Goal: Task Accomplishment & Management: Complete application form

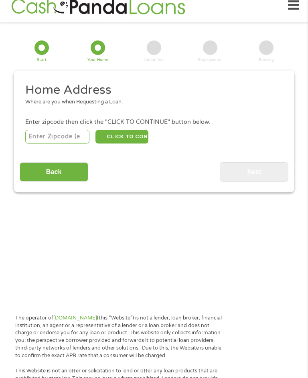
scroll to position [12, 0]
click at [68, 144] on input "number" at bounding box center [57, 137] width 65 height 14
type input "77957"
click at [134, 144] on button "CLICK TO CONTINUE" at bounding box center [121, 137] width 53 height 14
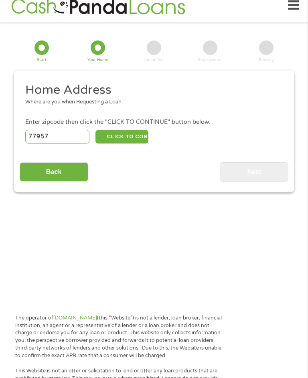
type input "77957"
type input "[PERSON_NAME]"
select select "[US_STATE]"
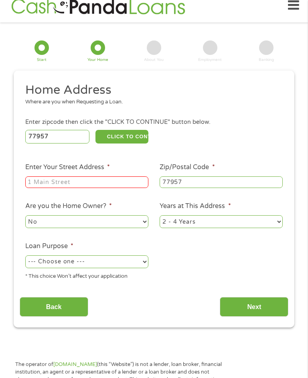
scroll to position [12, 0]
click at [90, 188] on input "Enter Your Street Address *" at bounding box center [86, 182] width 123 height 12
type input "602 [PERSON_NAME]"
click at [111, 229] on select "No Yes" at bounding box center [86, 222] width 123 height 13
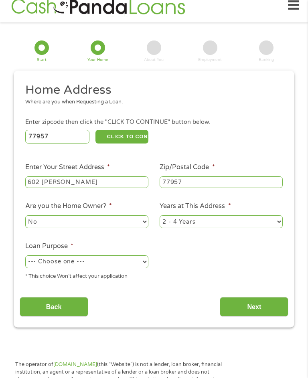
scroll to position [118, 0]
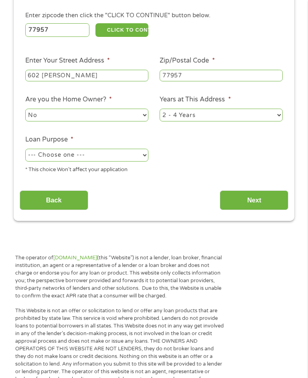
select select "yes"
click at [212, 121] on select "1 Year or less 1 - 2 Years 2 - 4 Years Over 4 Years" at bounding box center [221, 115] width 123 height 13
select select "60months"
click at [109, 162] on select "--- Choose one --- Pay Bills Debt Consolidation Home Improvement Major Purchase…" at bounding box center [86, 155] width 123 height 13
select select "debtconsolidation"
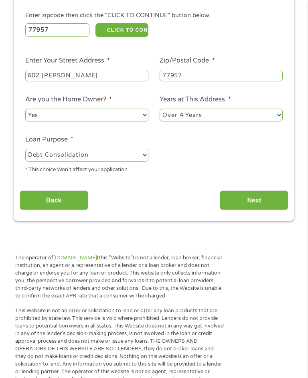
click at [269, 210] on input "Next" at bounding box center [254, 200] width 69 height 20
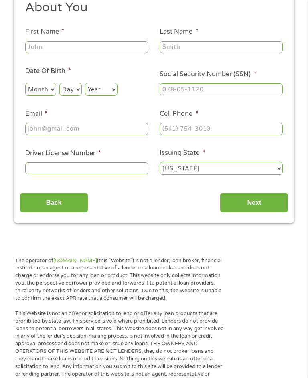
scroll to position [12, 0]
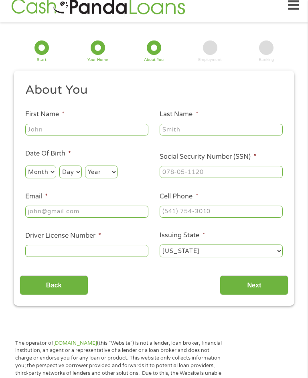
click at [109, 136] on input "First Name *" at bounding box center [86, 130] width 123 height 12
type input "[PERSON_NAME]"
click at [220, 136] on input "Last Name *" at bounding box center [221, 130] width 123 height 12
type input "Little"
click at [47, 178] on select "Month 1 2 3 4 5 6 7 8 9 10 11 12" at bounding box center [40, 172] width 31 height 13
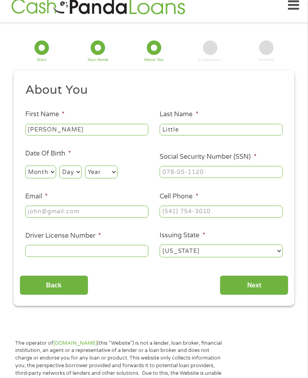
select select "2"
click at [78, 178] on select "Day 1 2 3 4 5 6 7 8 9 10 11 12 13 14 15 16 17 18 19 20 21 22 23 24 25 26 27 28 …" at bounding box center [70, 172] width 22 height 13
select select "11"
click at [111, 178] on select "Year [DATE] 2006 2005 2004 2003 2002 2001 2000 1999 1998 1997 1996 1995 1994 19…" at bounding box center [101, 172] width 32 height 13
select select "1972"
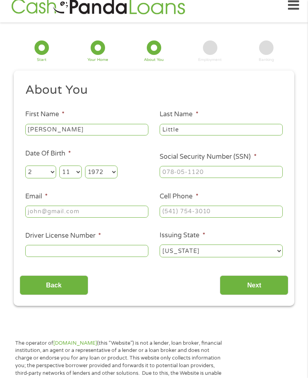
click at [194, 176] on input "Social Security Number (SSN) *" at bounding box center [221, 172] width 123 height 12
type input "465-59-1618"
click at [80, 218] on input "Email *" at bounding box center [86, 212] width 123 height 12
type input "[EMAIL_ADDRESS][DOMAIN_NAME]"
click at [180, 218] on input "Cell Phone *" at bounding box center [221, 212] width 123 height 12
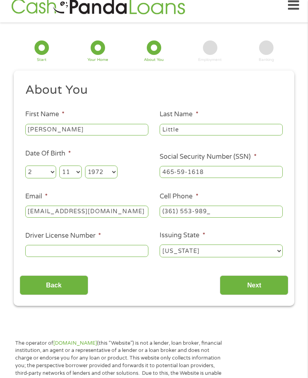
type input "[PHONE_NUMBER]"
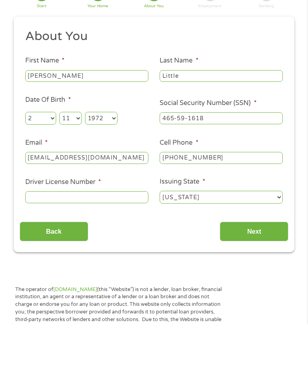
click at [112, 245] on input "Driver License Number *" at bounding box center [86, 251] width 123 height 12
type input "11091881"
click at [263, 275] on input "Next" at bounding box center [254, 285] width 69 height 20
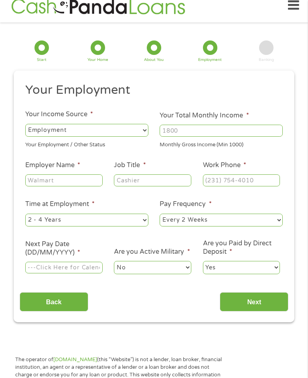
click at [202, 135] on input "Your Total Monthly Income *" at bounding box center [221, 131] width 123 height 12
type input "3800"
click at [72, 186] on input "Employer Name *" at bounding box center [63, 180] width 77 height 12
type input "[PERSON_NAME] Medical Clinic"
click at [150, 185] on input "Job Title *" at bounding box center [152, 180] width 77 height 12
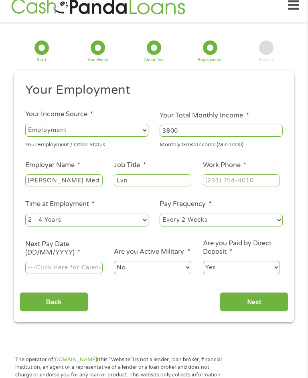
type input "Lvn"
click at [228, 186] on input "Work Phone *" at bounding box center [241, 180] width 77 height 12
type input "[PHONE_NUMBER]"
click at [99, 227] on select "--- Choose one --- 1 Year or less 1 - 2 Years 2 - 4 Years Over 4 Years" at bounding box center [86, 220] width 123 height 13
select select "60months"
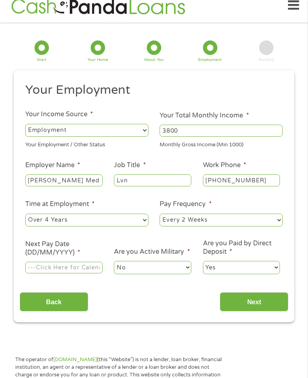
click at [202, 227] on select "--- Choose one --- Every 2 Weeks Every Week Monthly Semi-Monthly" at bounding box center [221, 220] width 123 height 13
click at [77, 274] on input "Next Pay Date (DD/MM/YYYY) *" at bounding box center [63, 268] width 77 height 12
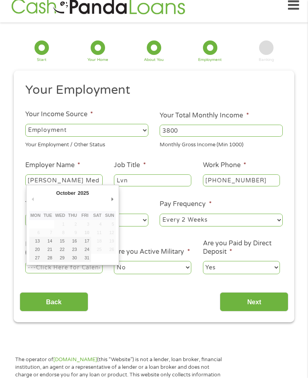
type input "[DATE]"
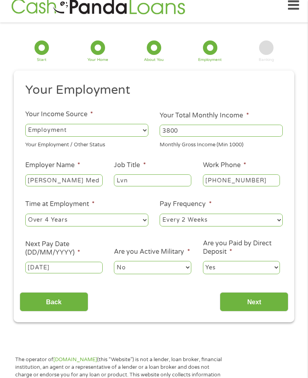
click at [261, 312] on input "Next" at bounding box center [254, 302] width 69 height 20
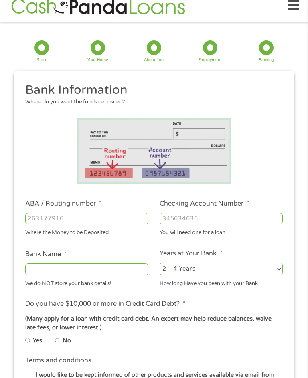
scroll to position [3, 3]
click at [83, 225] on input "ABA / Routing number *" at bounding box center [86, 219] width 123 height 12
type input "113122655"
type input "PROSPERITY BANK"
type input "113122655"
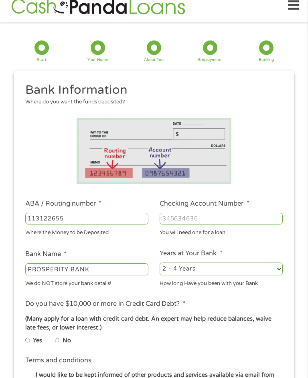
click at [197, 222] on input "Checking Account Number *" at bounding box center [221, 219] width 123 height 12
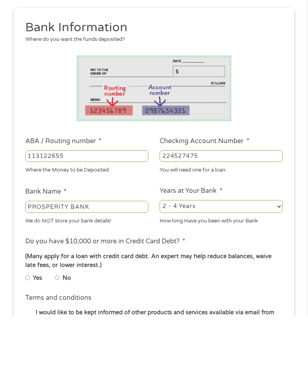
type input "224527475"
click at [209, 263] on select "2 - 4 Years 6 - 12 Months 1 - 2 Years Over 4 Years" at bounding box center [221, 269] width 123 height 13
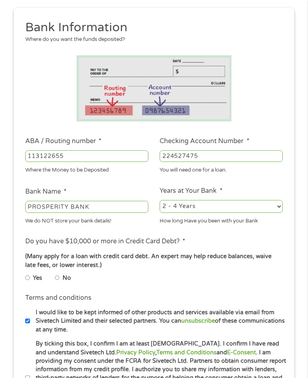
select select "60months"
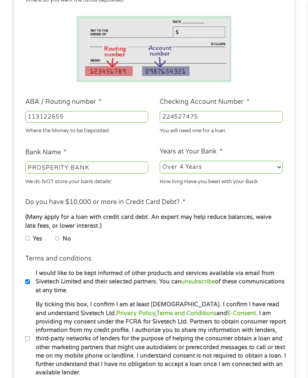
click at [28, 244] on input "Yes" at bounding box center [27, 239] width 5 height 10
radio input "true"
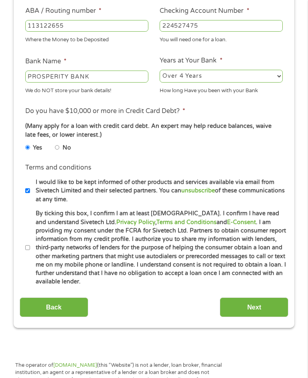
scroll to position [205, 0]
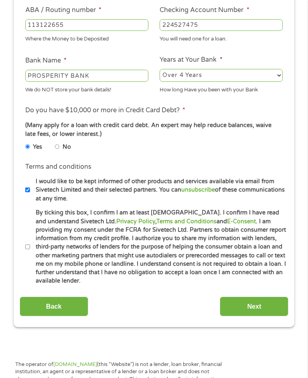
click at [28, 252] on input "By ticking this box, I confirm I am at least [DEMOGRAPHIC_DATA]. I confirm I ha…" at bounding box center [27, 248] width 5 height 10
checkbox input "true"
click at [258, 316] on input "Next" at bounding box center [254, 307] width 69 height 20
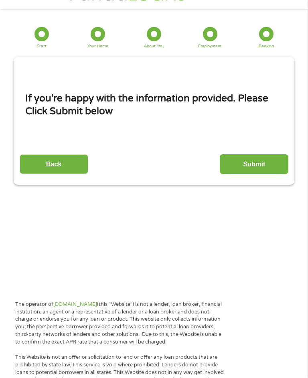
scroll to position [12, 0]
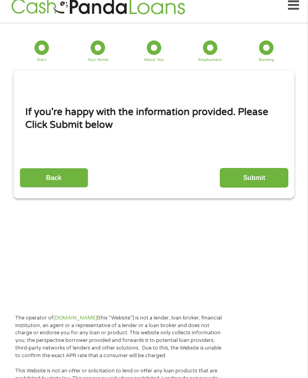
click at [256, 188] on input "Submit" at bounding box center [254, 178] width 69 height 20
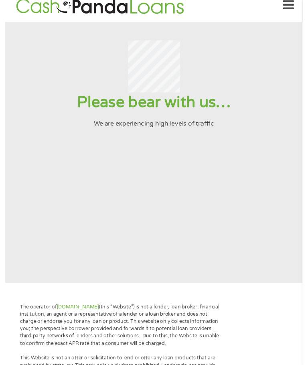
scroll to position [0, 0]
